Goal: Task Accomplishment & Management: Use online tool/utility

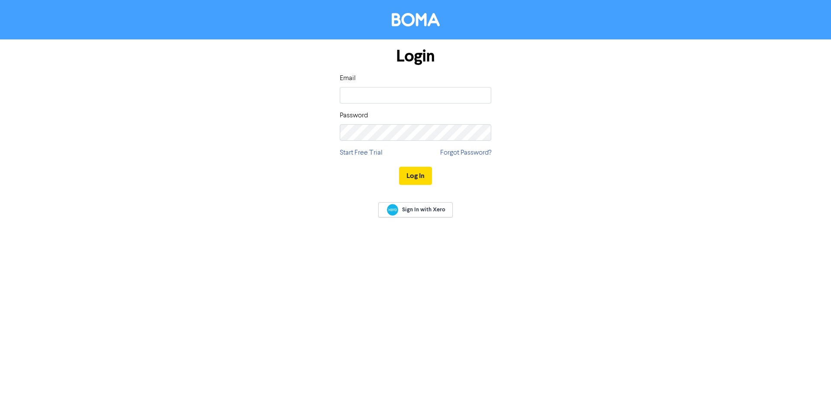
type input "[PERSON_NAME][EMAIL_ADDRESS][DOMAIN_NAME]"
click at [399, 167] on button "Log In" at bounding box center [415, 176] width 33 height 18
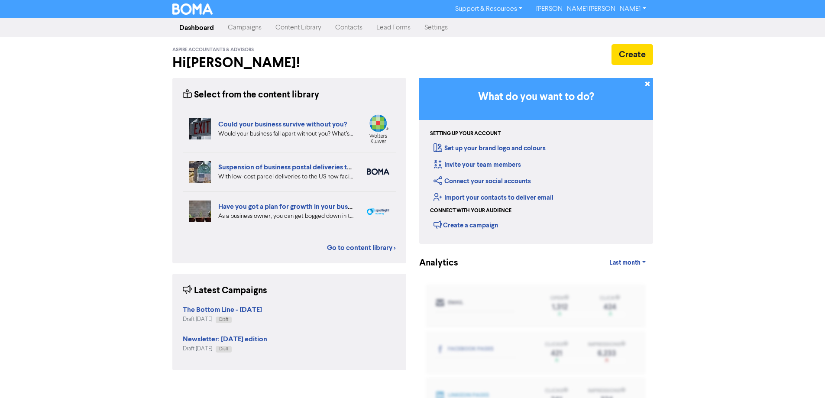
click at [249, 27] on link "Campaigns" at bounding box center [245, 27] width 48 height 17
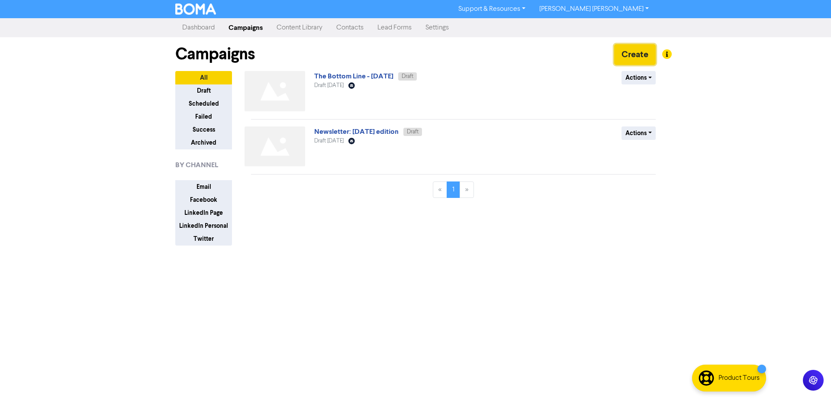
click at [628, 53] on button "Create" at bounding box center [635, 54] width 42 height 21
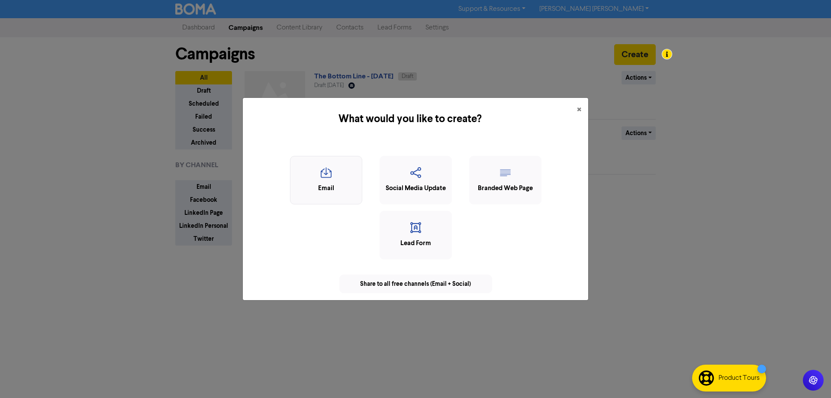
click at [329, 177] on icon "button" at bounding box center [326, 175] width 63 height 16
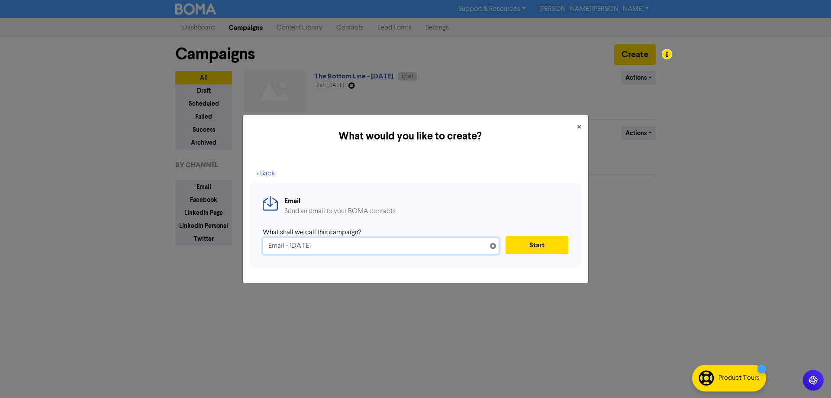
drag, startPoint x: 341, startPoint y: 244, endPoint x: 134, endPoint y: 237, distance: 207.1
click at [133, 241] on div "What would you like to create? × < Back Email Send an email to your BOMA contac…" at bounding box center [415, 199] width 831 height 398
type input "New Look Announcement"
click at [553, 244] on button "Start" at bounding box center [537, 245] width 63 height 18
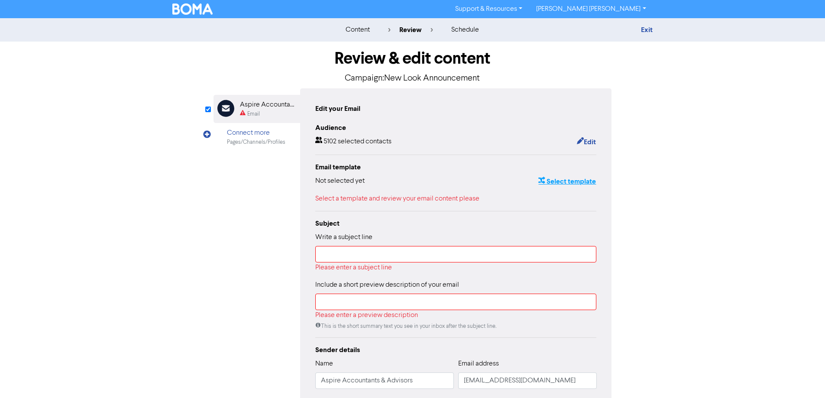
click at [558, 184] on button "Select template" at bounding box center [567, 181] width 58 height 11
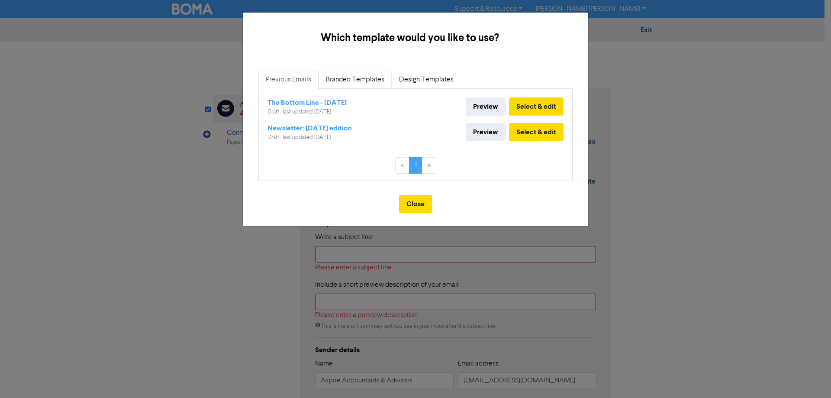
click at [349, 77] on link "Branded Templates" at bounding box center [355, 80] width 73 height 18
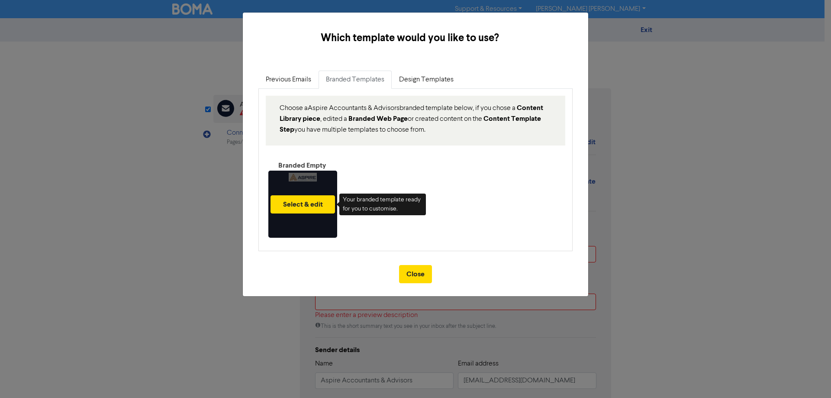
click at [307, 218] on div "Select & edit" at bounding box center [302, 204] width 69 height 67
click at [304, 204] on button "Select & edit" at bounding box center [303, 204] width 65 height 18
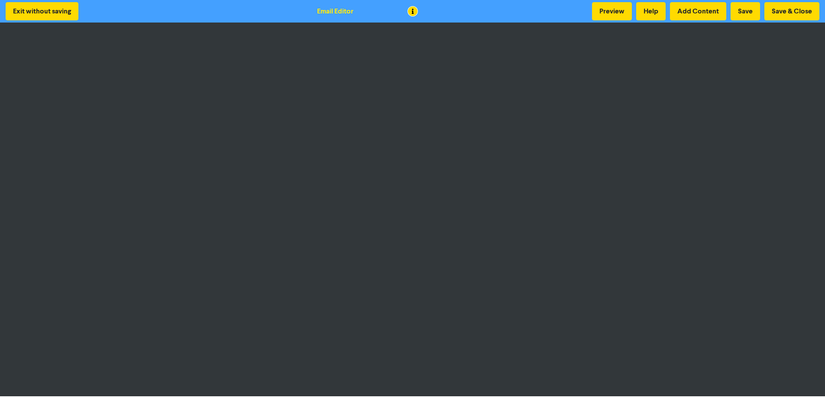
scroll to position [1, 0]
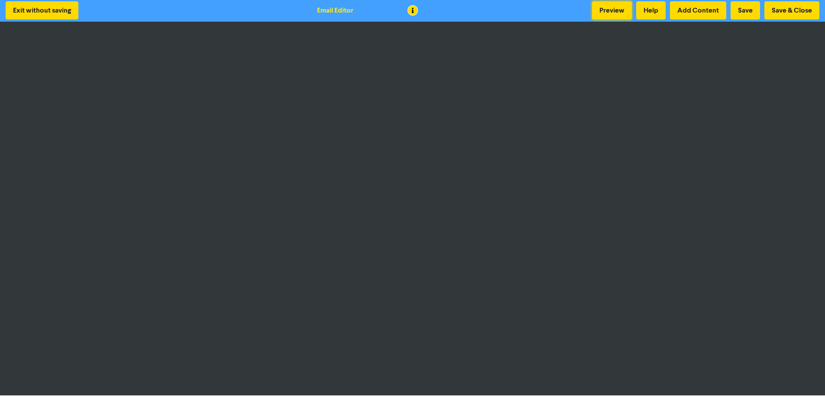
drag, startPoint x: 609, startPoint y: 14, endPoint x: 592, endPoint y: 22, distance: 19.0
click at [609, 15] on button "Preview" at bounding box center [612, 10] width 40 height 18
